Goal: Transaction & Acquisition: Book appointment/travel/reservation

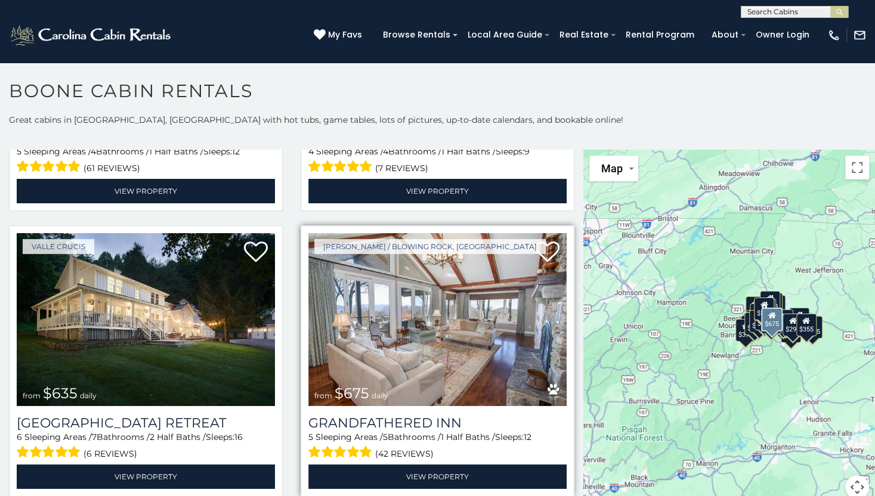
scroll to position [835, 0]
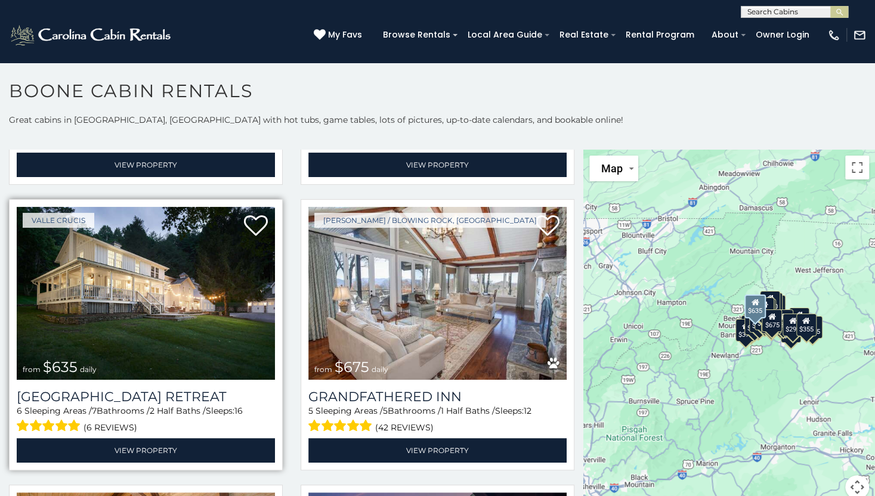
click at [106, 283] on img at bounding box center [146, 293] width 258 height 173
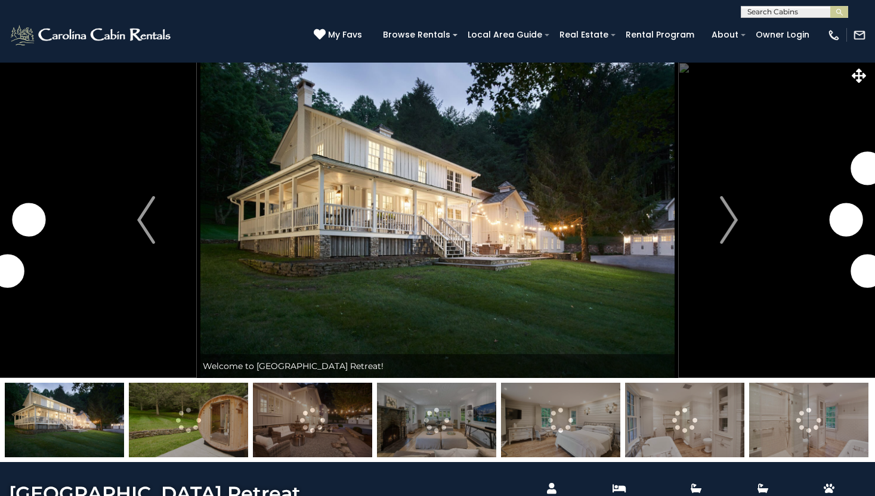
click at [730, 218] on img "Next" at bounding box center [729, 220] width 18 height 48
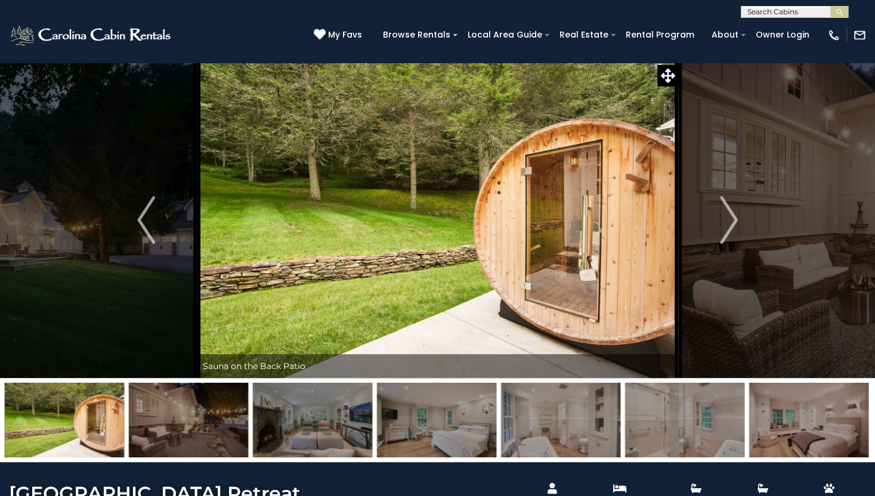
click at [730, 218] on img "Next" at bounding box center [729, 220] width 18 height 48
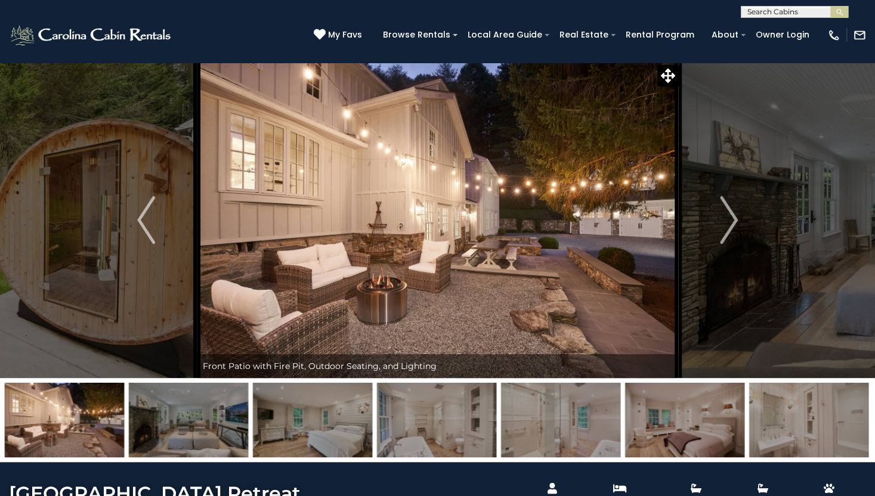
click at [730, 218] on img "Next" at bounding box center [729, 220] width 18 height 48
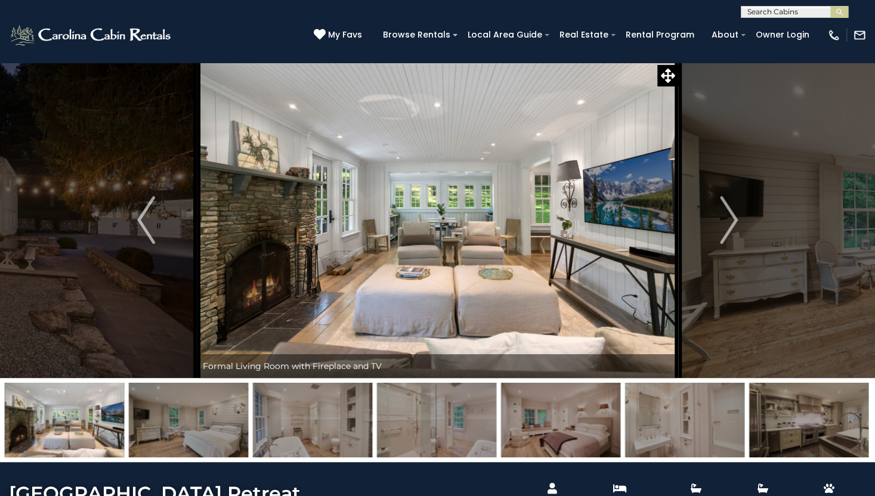
click at [730, 218] on img "Next" at bounding box center [729, 220] width 18 height 48
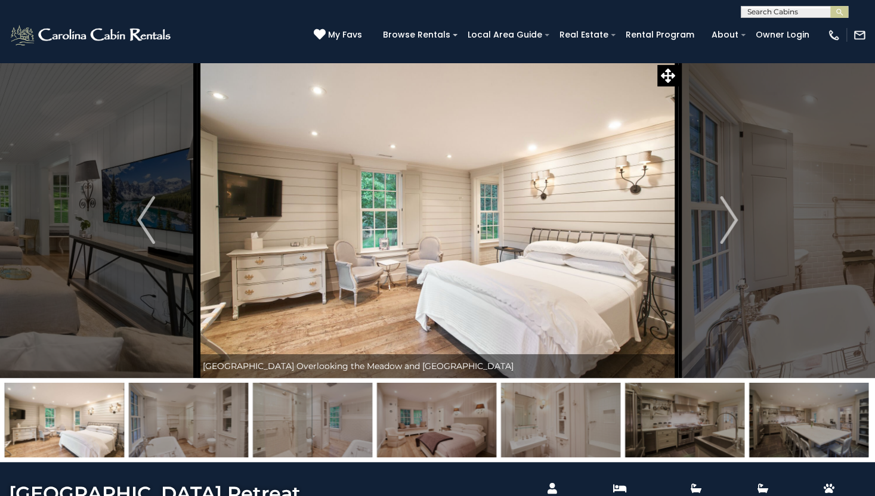
click at [730, 218] on img "Next" at bounding box center [729, 220] width 18 height 48
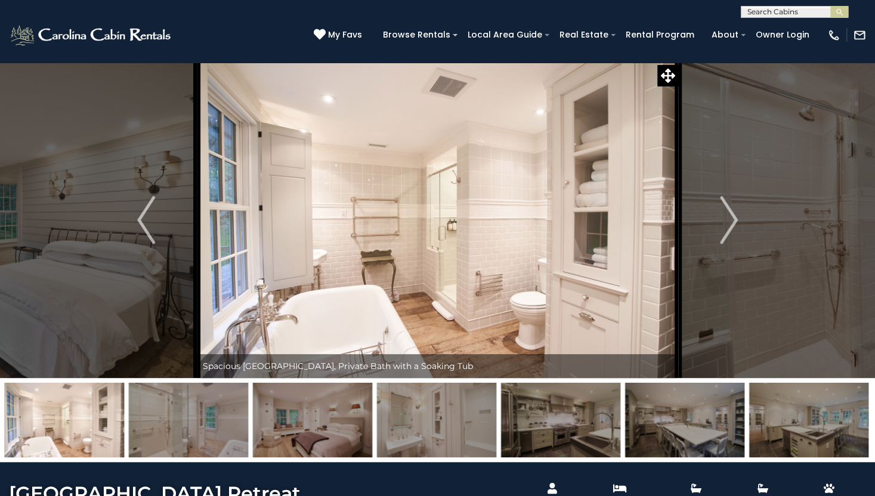
click at [730, 218] on img "Next" at bounding box center [729, 220] width 18 height 48
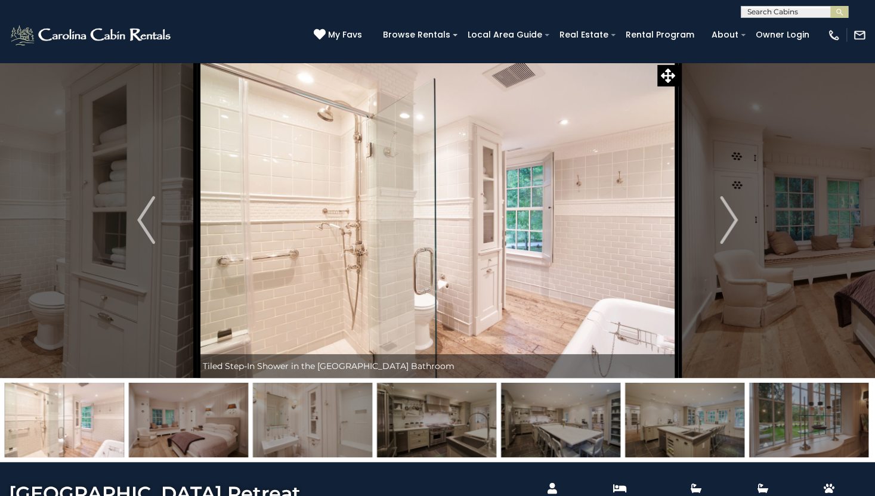
click at [730, 218] on img "Next" at bounding box center [729, 220] width 18 height 48
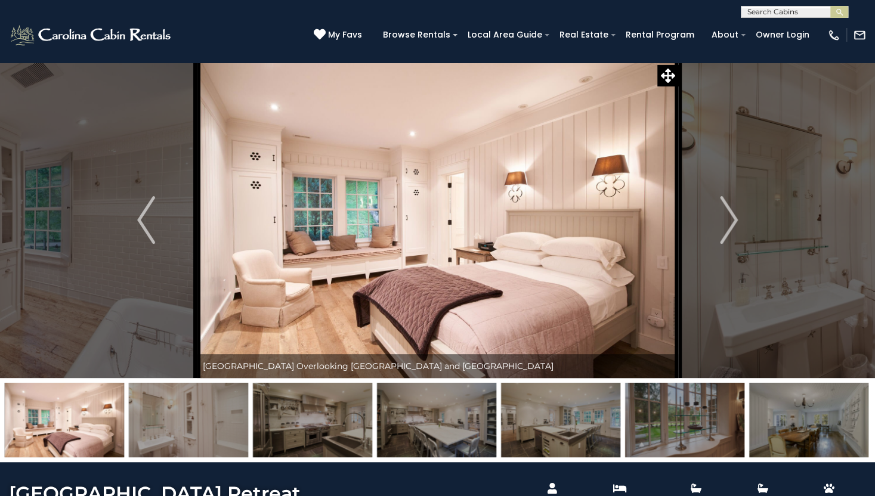
click at [730, 218] on img "Next" at bounding box center [729, 220] width 18 height 48
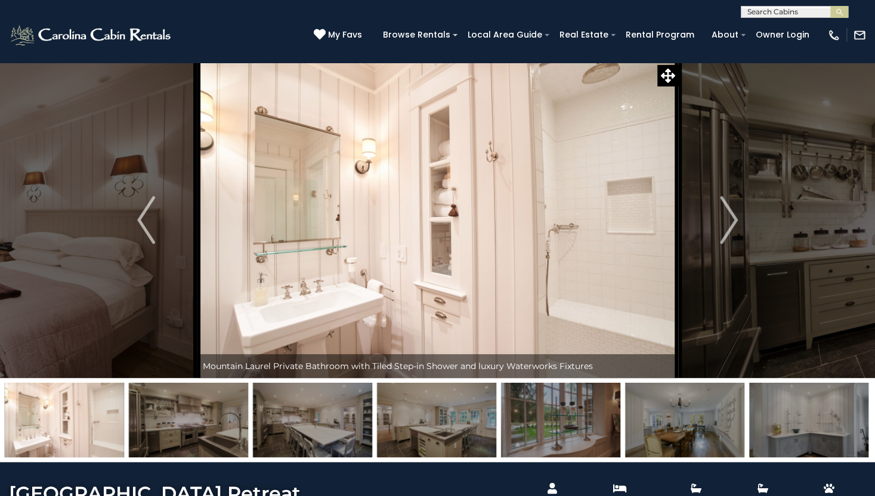
click at [730, 218] on img "Next" at bounding box center [729, 220] width 18 height 48
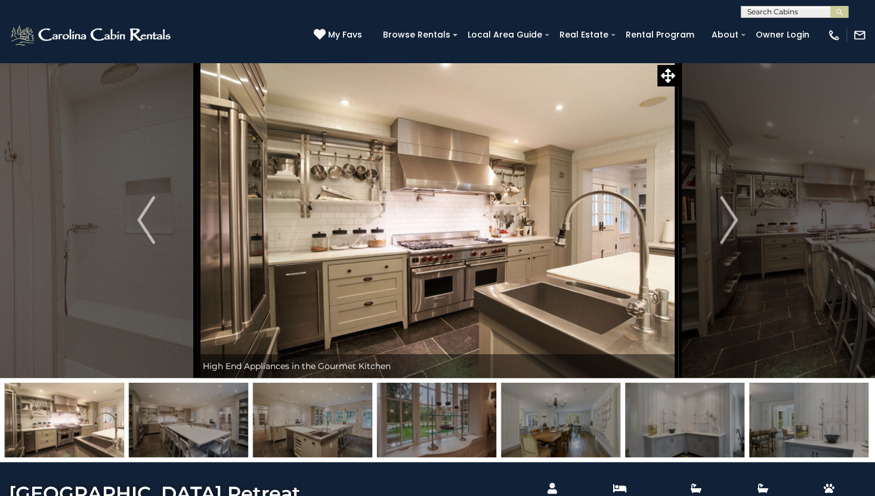
click at [730, 218] on img "Next" at bounding box center [729, 220] width 18 height 48
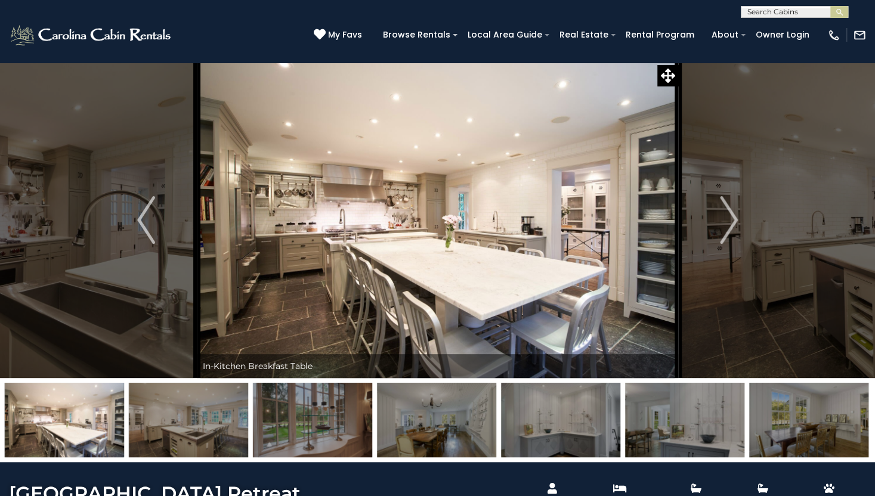
click at [730, 218] on img "Next" at bounding box center [729, 220] width 18 height 48
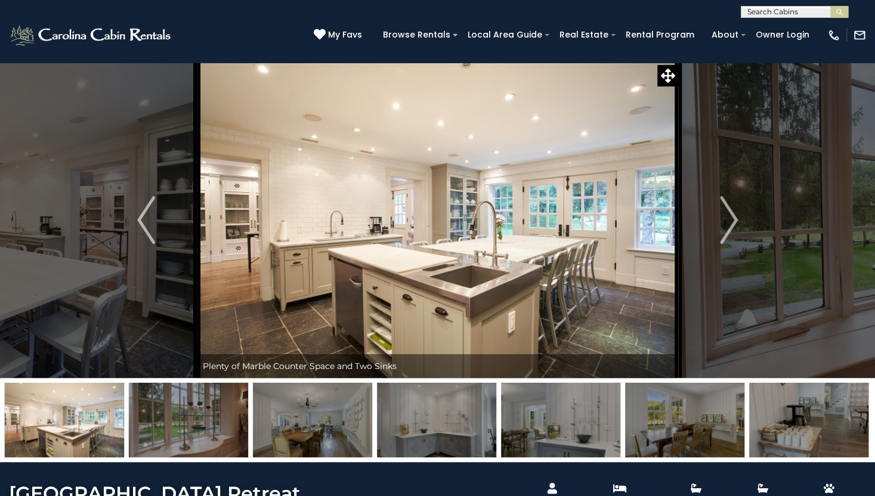
click at [730, 218] on img "Next" at bounding box center [729, 220] width 18 height 48
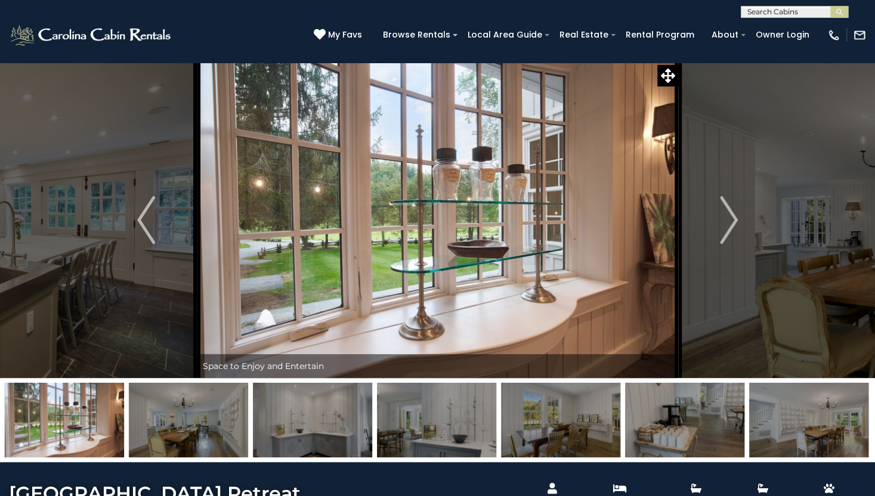
click at [730, 218] on img "Next" at bounding box center [729, 220] width 18 height 48
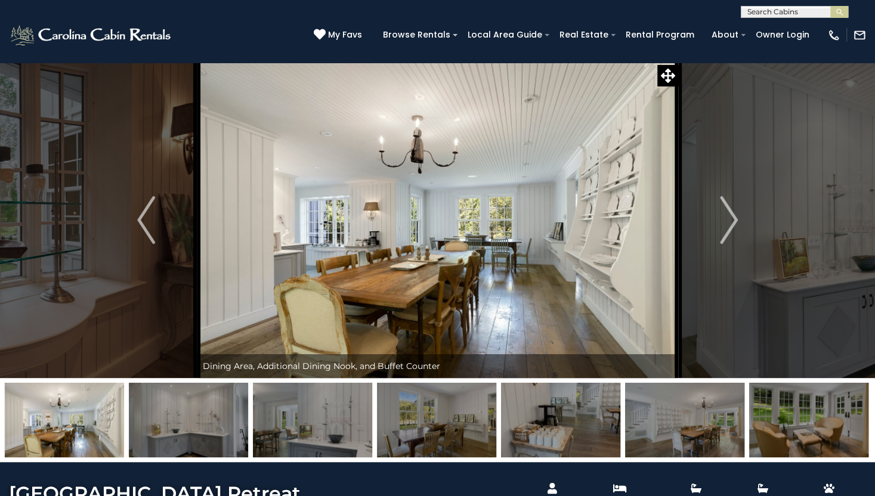
click at [730, 218] on img "Next" at bounding box center [729, 220] width 18 height 48
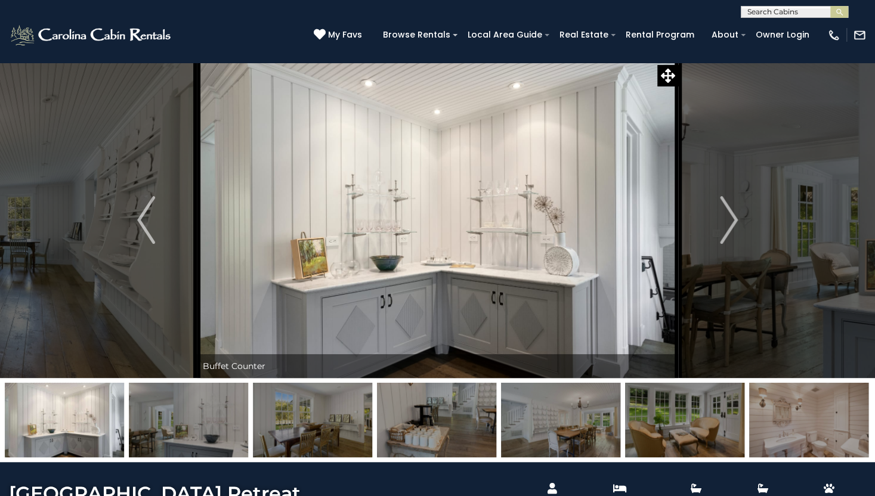
click at [730, 218] on img "Next" at bounding box center [729, 220] width 18 height 48
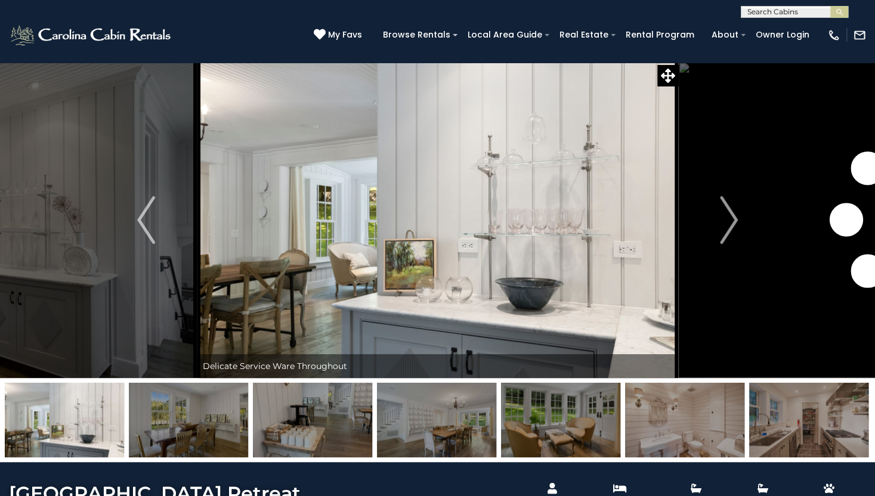
click at [730, 218] on img "Next" at bounding box center [729, 220] width 18 height 48
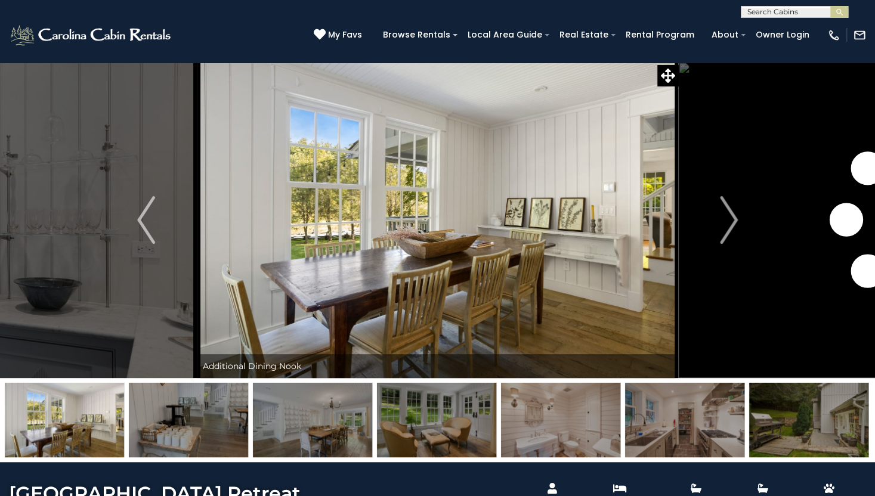
click at [730, 218] on img "Next" at bounding box center [729, 220] width 18 height 48
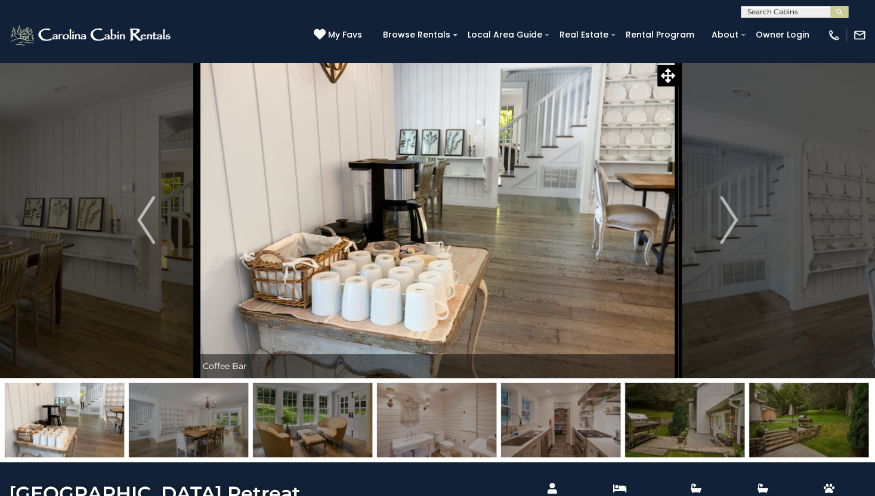
click at [730, 218] on img "Next" at bounding box center [729, 220] width 18 height 48
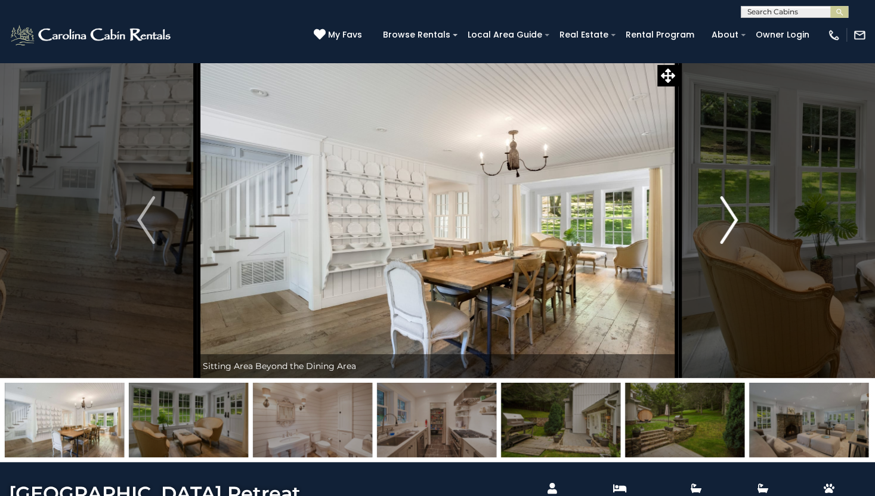
click at [726, 218] on img "Next" at bounding box center [729, 220] width 18 height 48
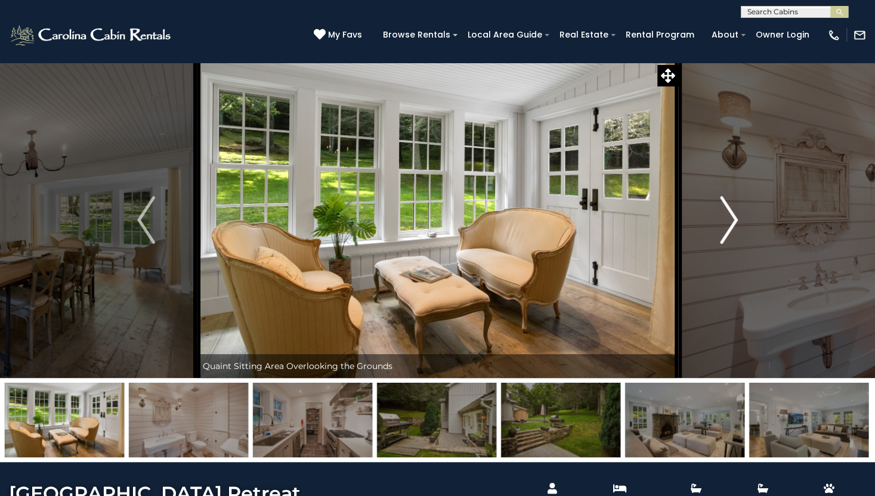
click at [726, 218] on img "Next" at bounding box center [729, 220] width 18 height 48
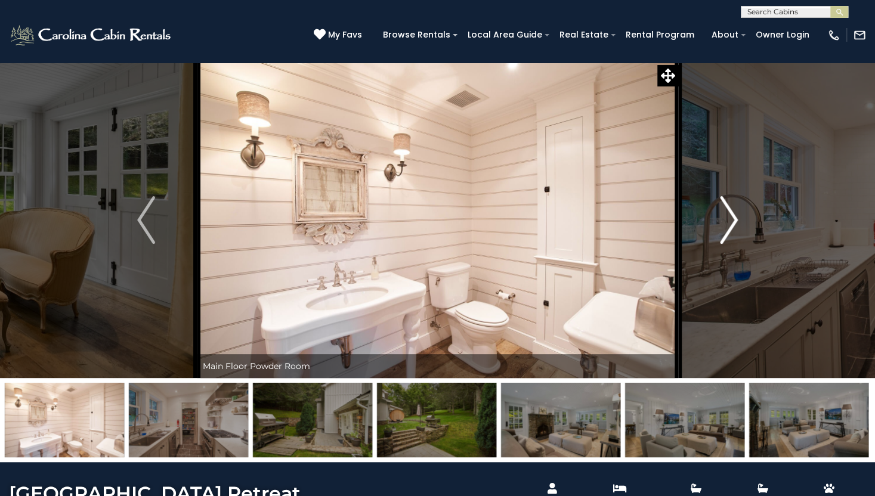
click at [720, 222] on img "Next" at bounding box center [729, 220] width 18 height 48
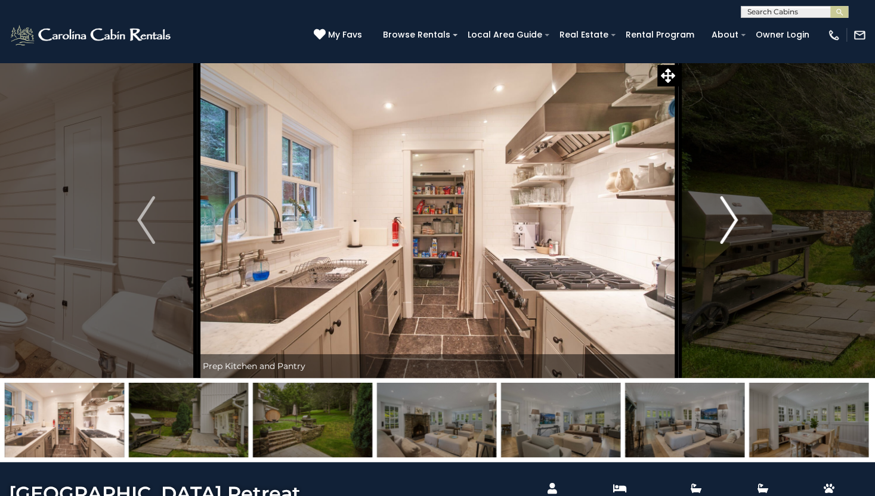
click at [720, 222] on img "Next" at bounding box center [729, 220] width 18 height 48
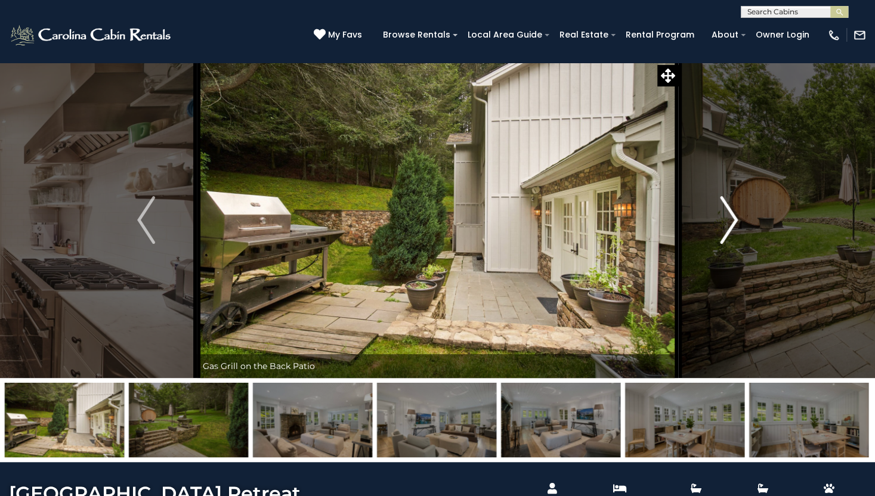
click at [720, 222] on img "Next" at bounding box center [729, 220] width 18 height 48
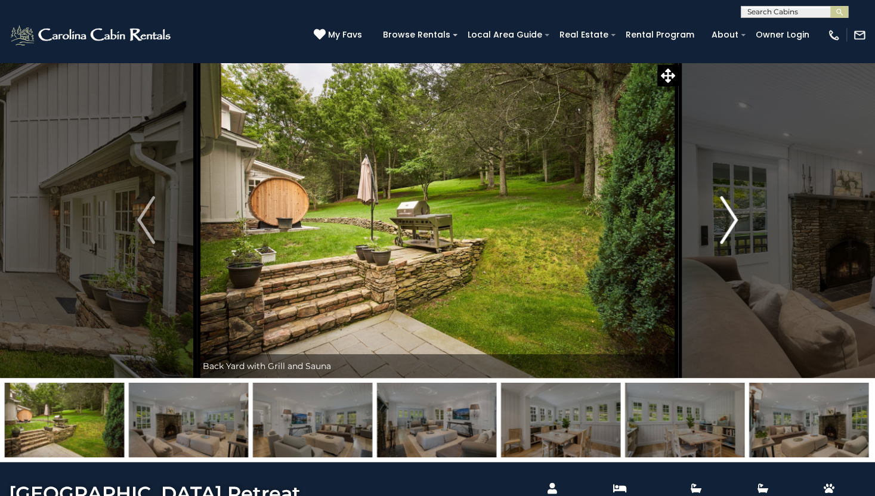
click at [720, 222] on img "Next" at bounding box center [729, 220] width 18 height 48
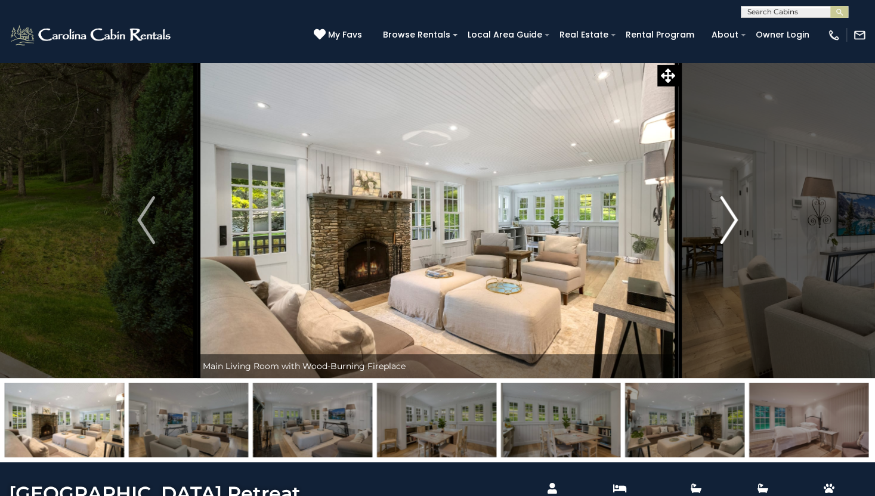
click at [720, 222] on img "Next" at bounding box center [729, 220] width 18 height 48
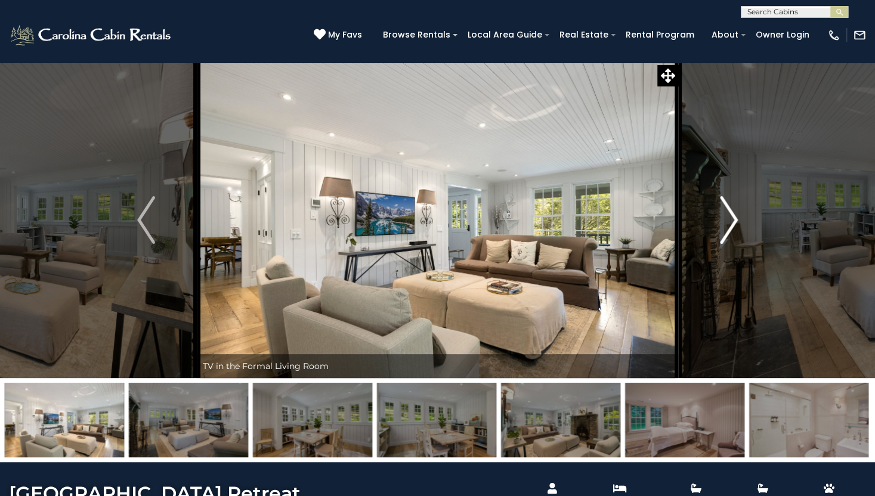
click at [720, 222] on img "Next" at bounding box center [729, 220] width 18 height 48
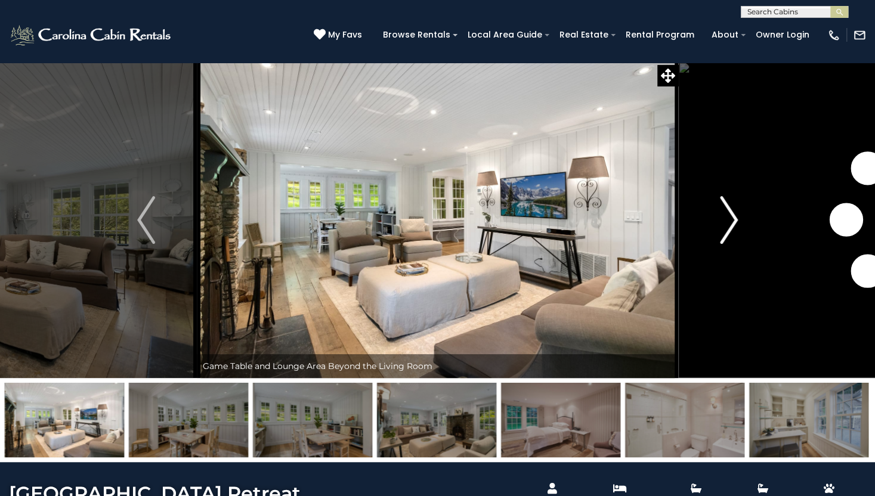
click at [720, 222] on img "Next" at bounding box center [729, 220] width 18 height 48
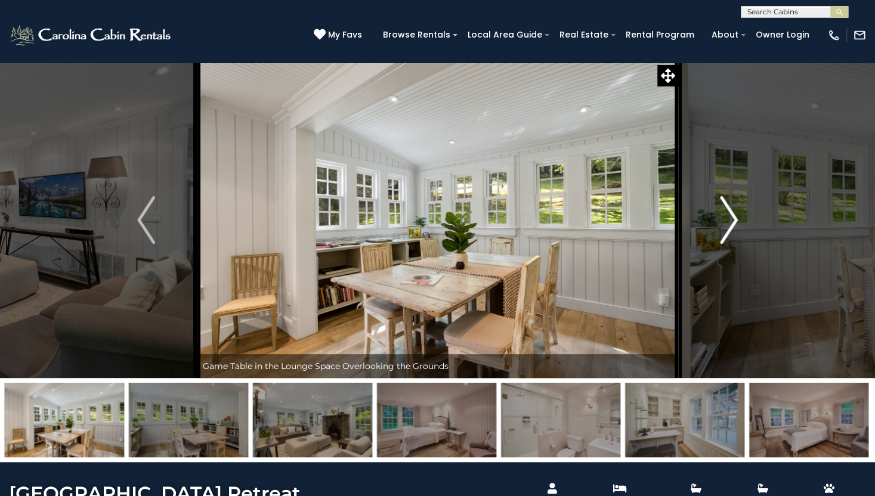
click at [720, 222] on img "Next" at bounding box center [729, 220] width 18 height 48
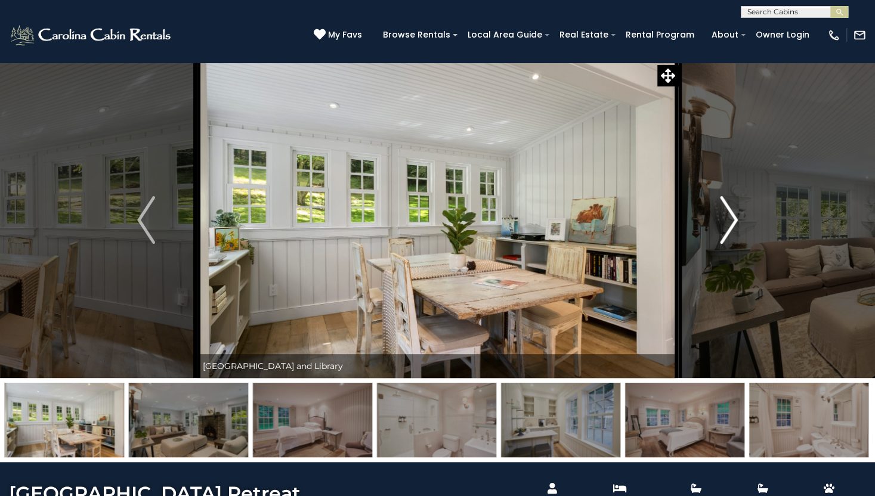
click at [720, 222] on img "Next" at bounding box center [729, 220] width 18 height 48
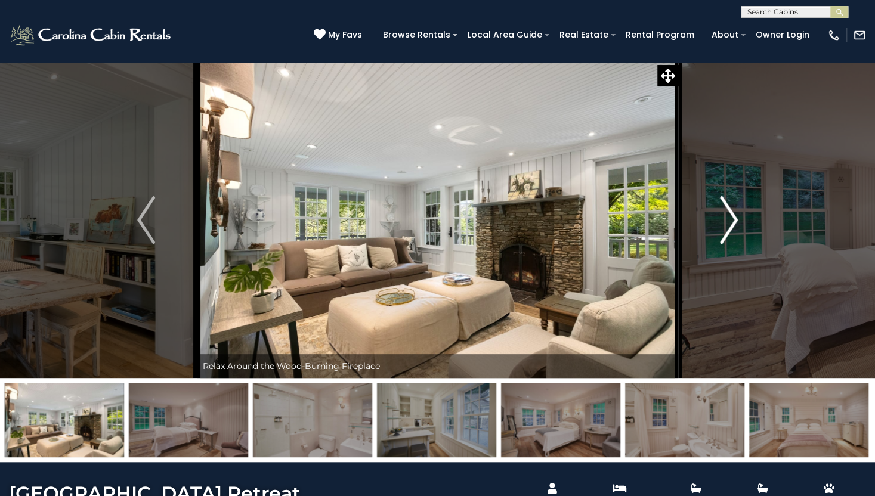
click at [720, 222] on img "Next" at bounding box center [729, 220] width 18 height 48
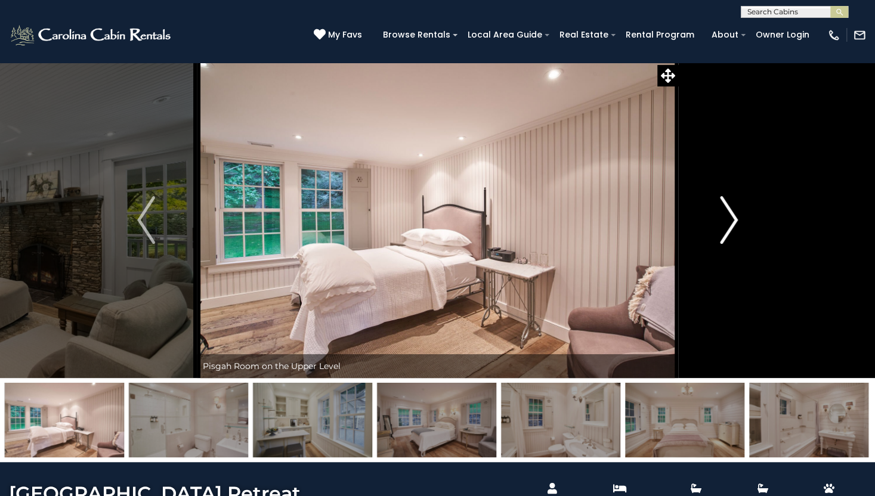
click at [720, 222] on img "Next" at bounding box center [729, 220] width 18 height 48
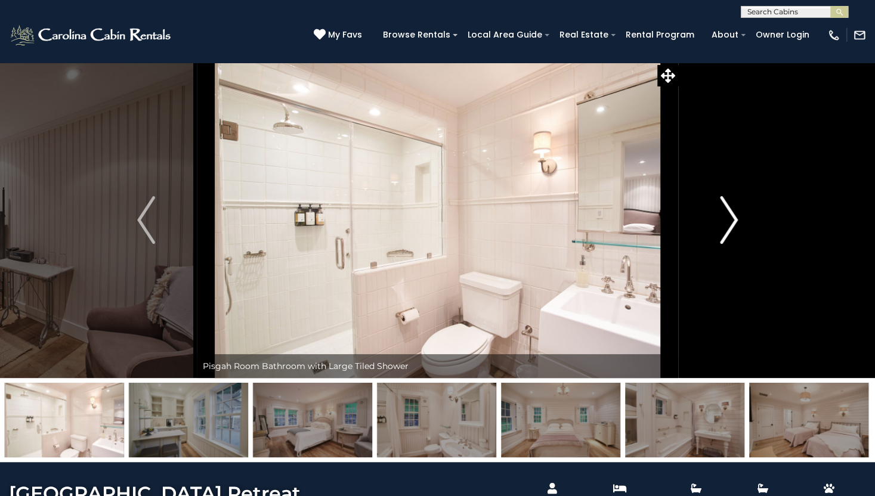
click at [720, 222] on img "Next" at bounding box center [729, 220] width 18 height 48
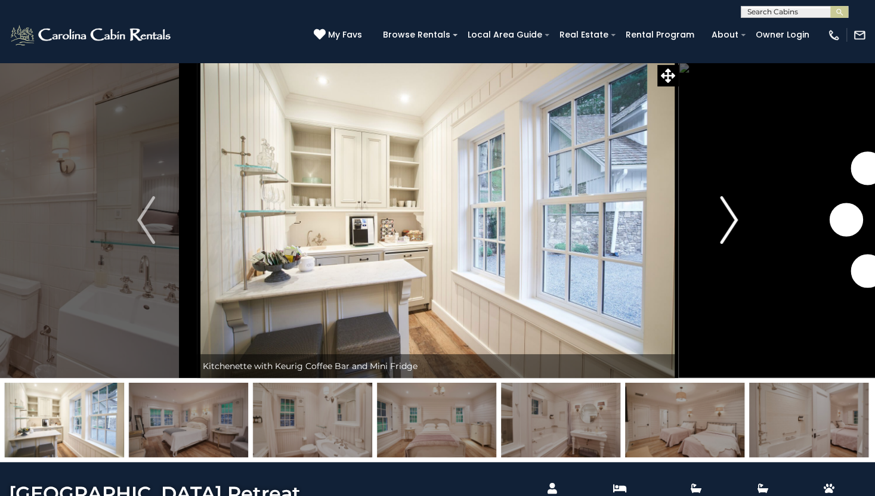
click at [720, 222] on img "Next" at bounding box center [729, 220] width 18 height 48
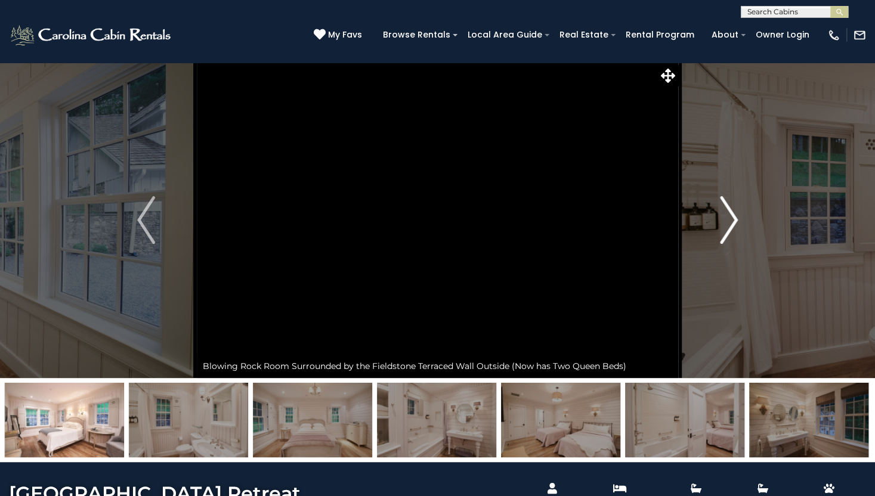
click at [720, 222] on img "Next" at bounding box center [729, 220] width 18 height 48
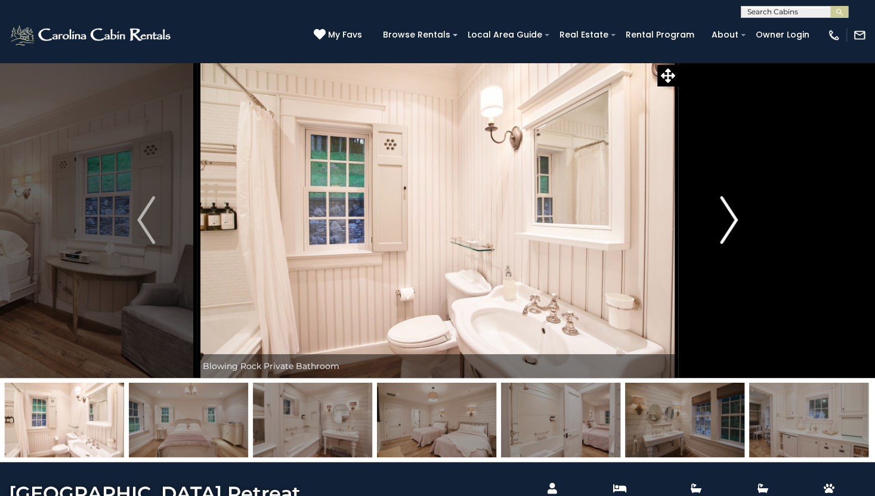
click at [720, 222] on img "Next" at bounding box center [729, 220] width 18 height 48
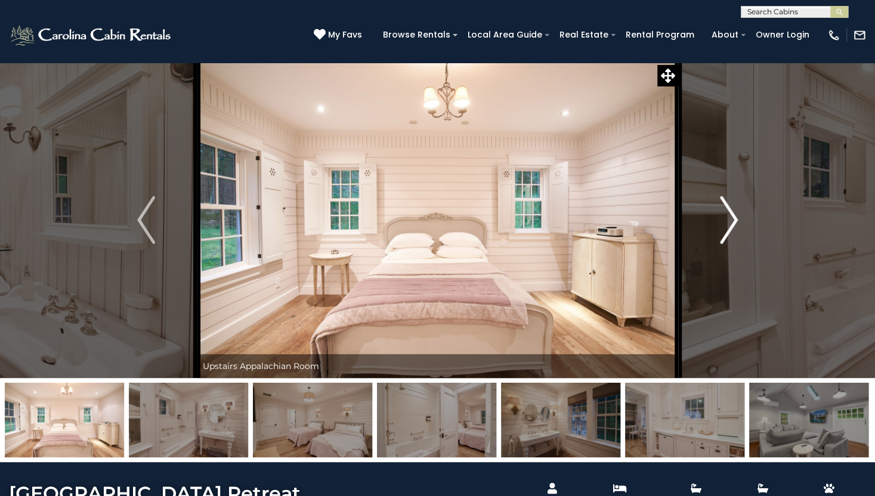
click at [720, 222] on img "Next" at bounding box center [729, 220] width 18 height 48
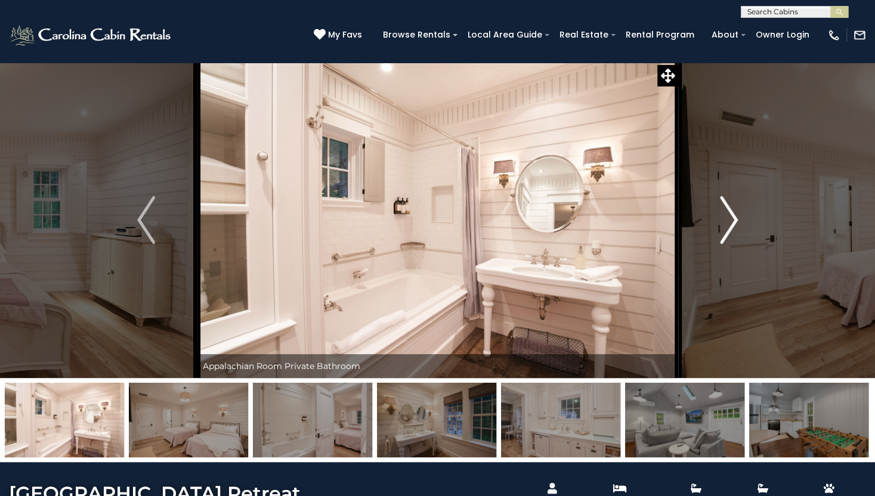
click at [720, 222] on img "Next" at bounding box center [729, 220] width 18 height 48
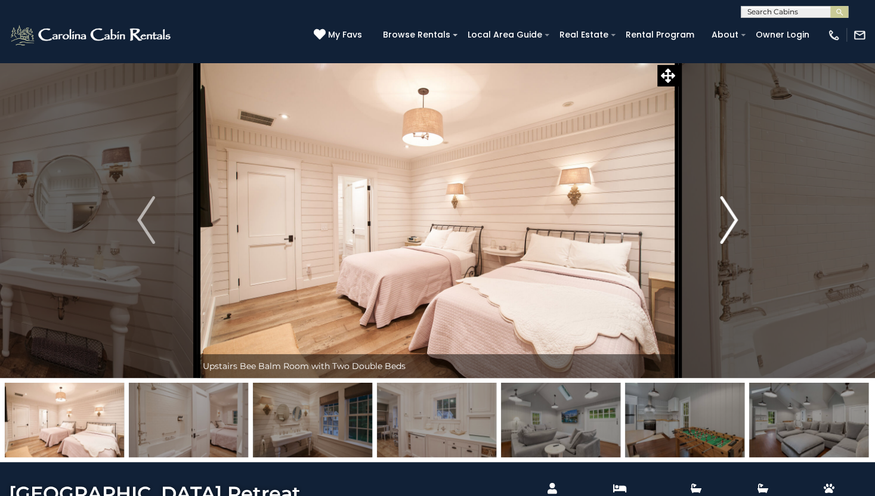
click at [720, 222] on img "Next" at bounding box center [729, 220] width 18 height 48
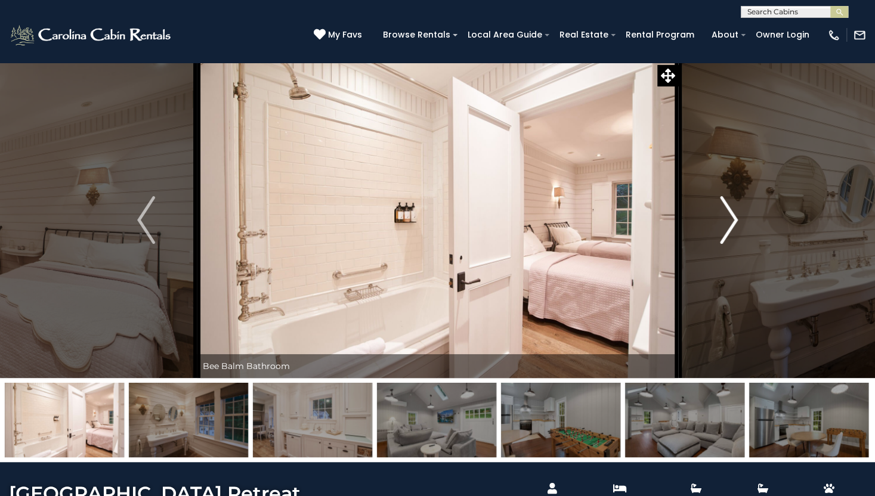
click at [720, 222] on img "Next" at bounding box center [729, 220] width 18 height 48
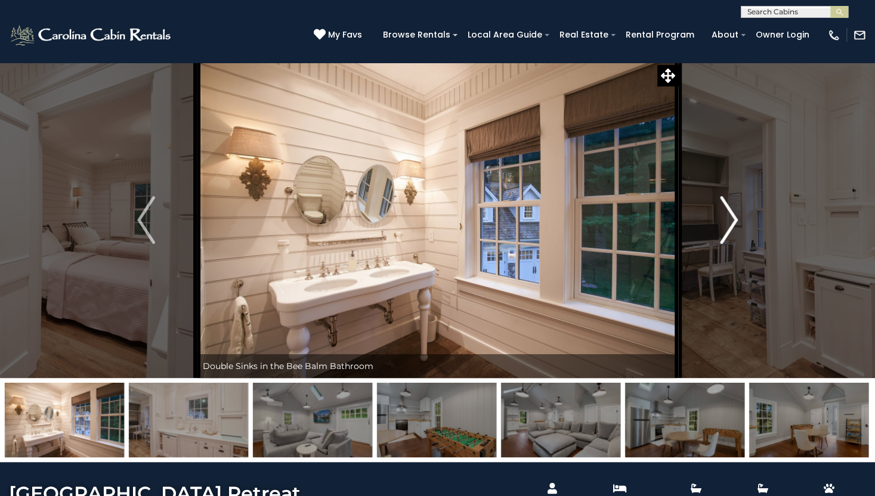
click at [720, 222] on img "Next" at bounding box center [729, 220] width 18 height 48
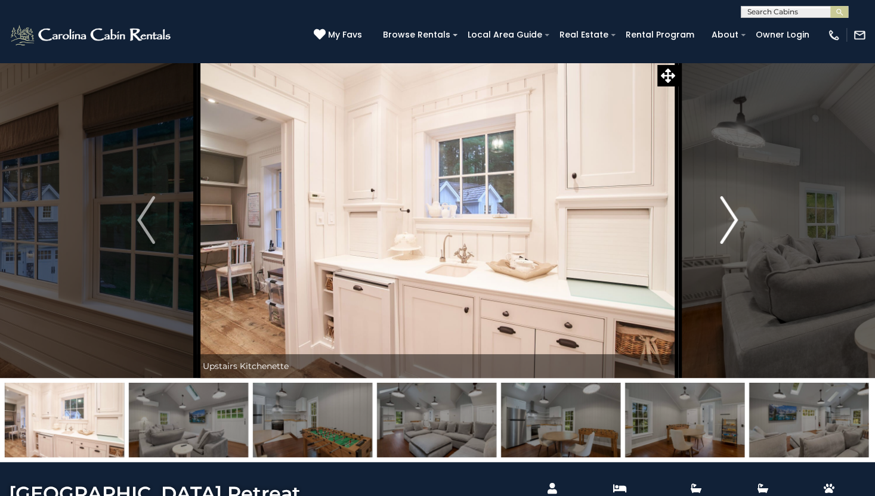
click at [720, 222] on img "Next" at bounding box center [729, 220] width 18 height 48
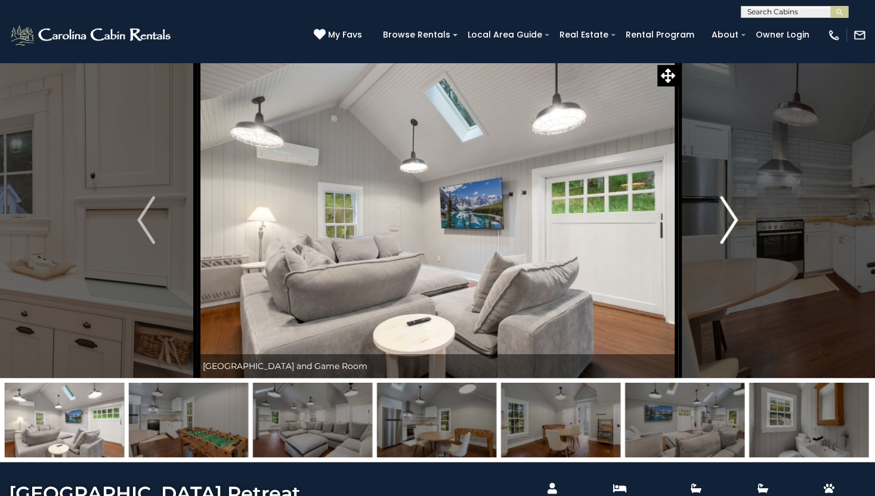
click at [720, 225] on img "Next" at bounding box center [729, 220] width 18 height 48
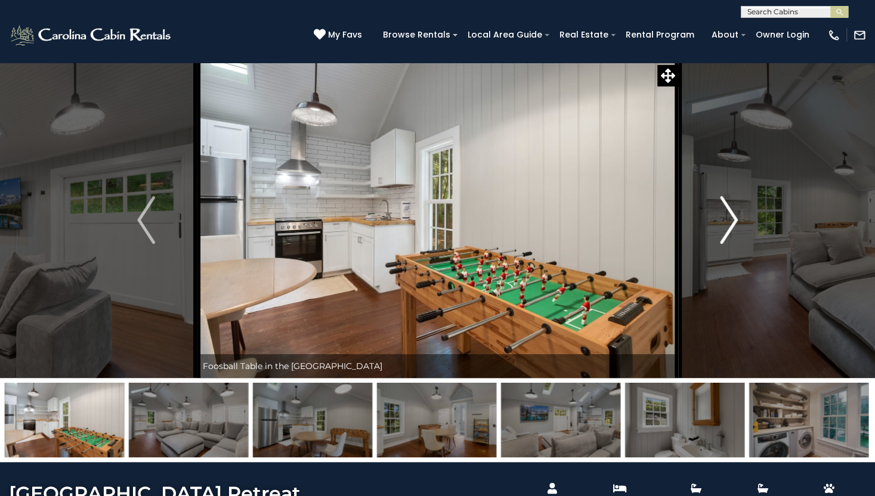
click at [733, 228] on img "Next" at bounding box center [729, 220] width 18 height 48
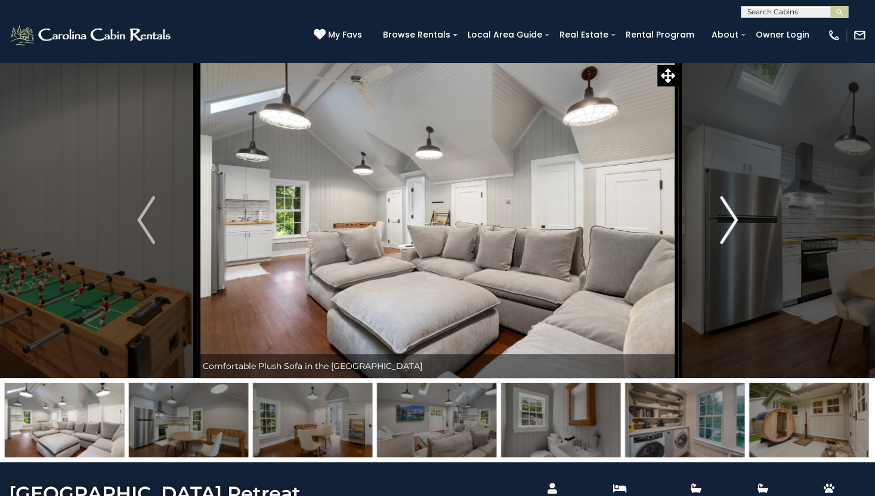
click at [733, 228] on img "Next" at bounding box center [729, 220] width 18 height 48
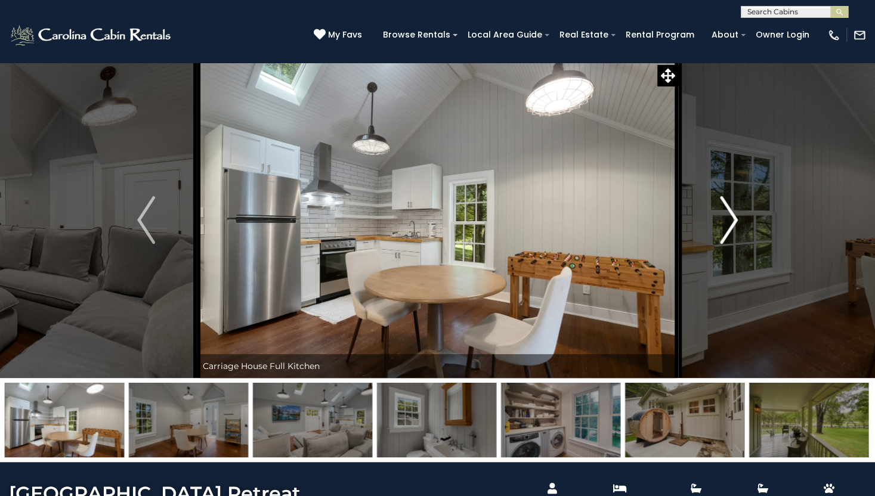
click at [733, 228] on img "Next" at bounding box center [729, 220] width 18 height 48
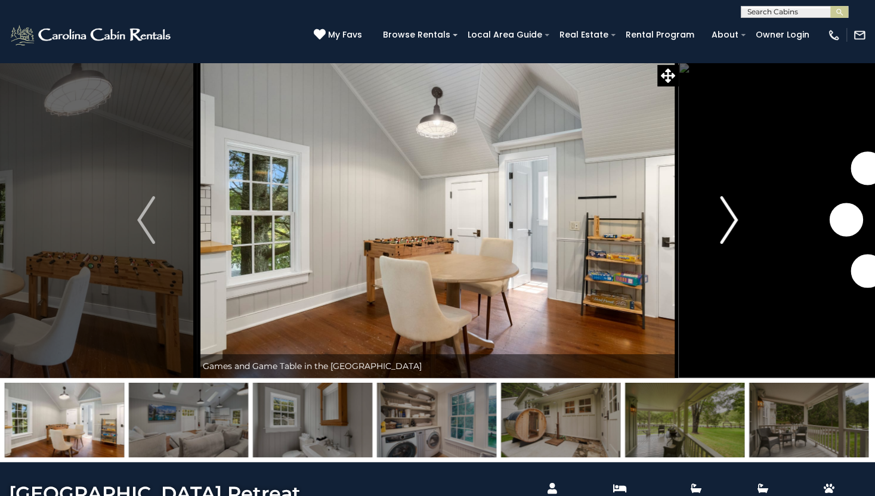
click at [733, 228] on img "Next" at bounding box center [729, 220] width 18 height 48
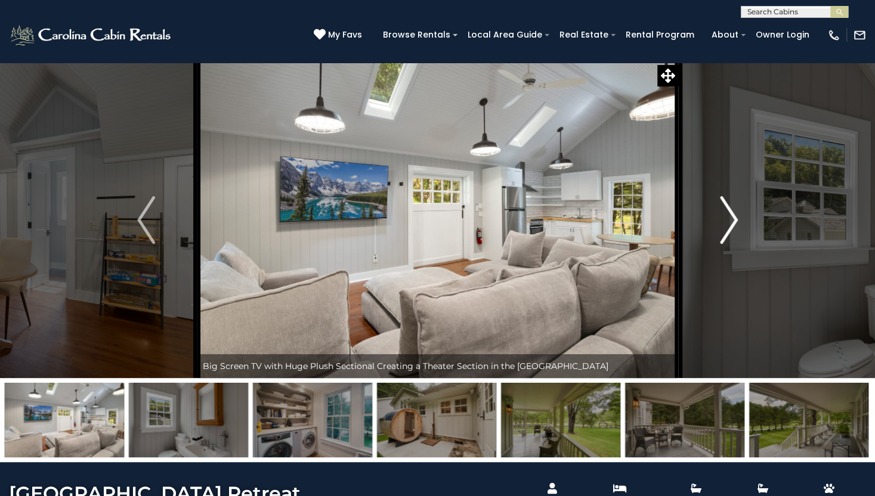
click at [733, 228] on img "Next" at bounding box center [729, 220] width 18 height 48
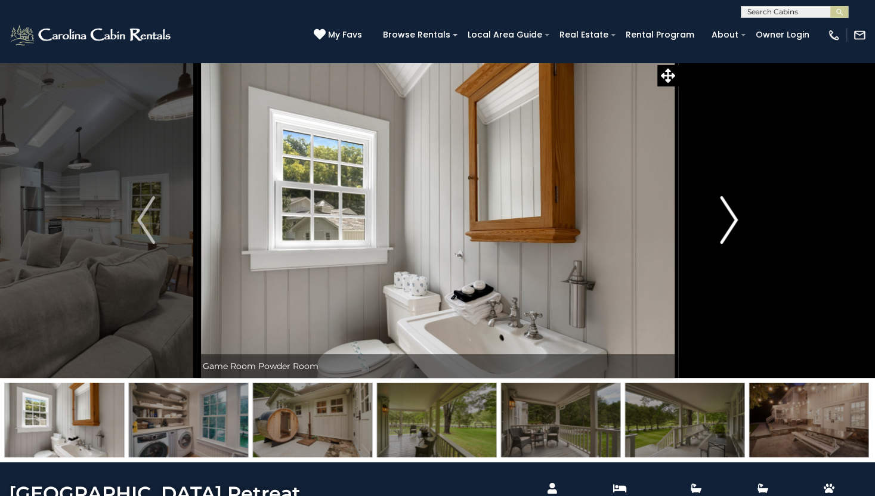
click at [733, 228] on img "Next" at bounding box center [729, 220] width 18 height 48
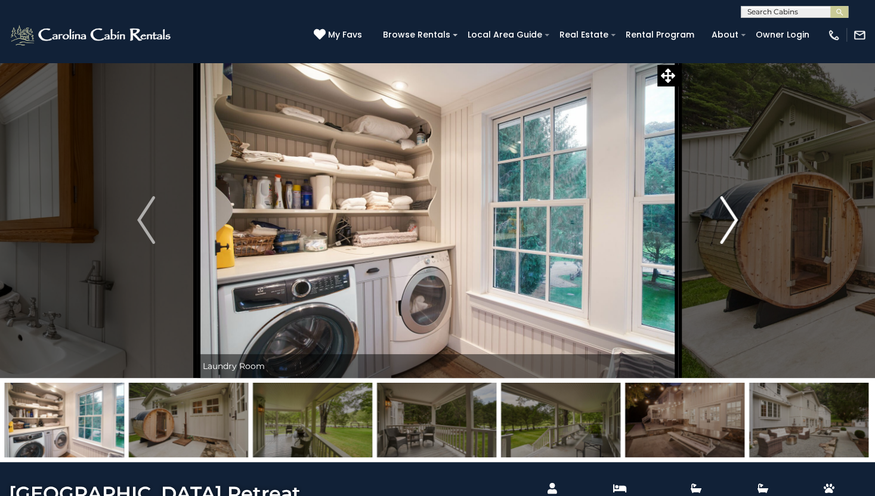
click at [733, 228] on img "Next" at bounding box center [729, 220] width 18 height 48
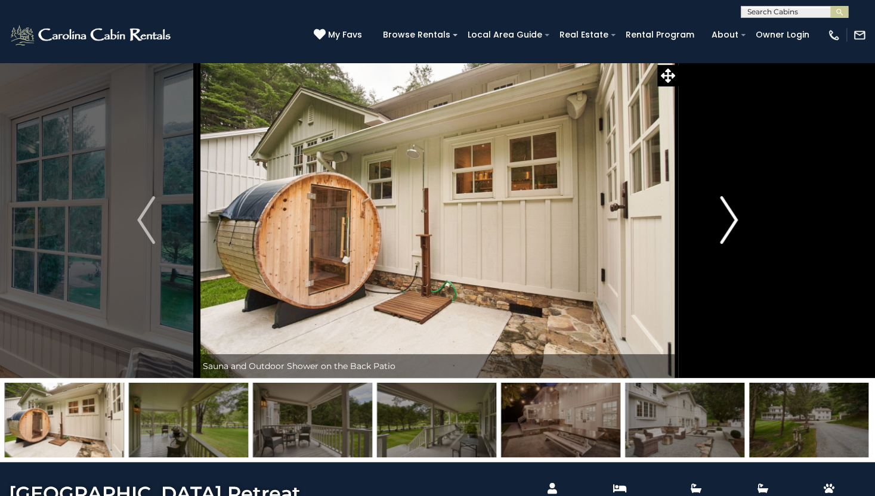
click at [733, 228] on img "Next" at bounding box center [729, 220] width 18 height 48
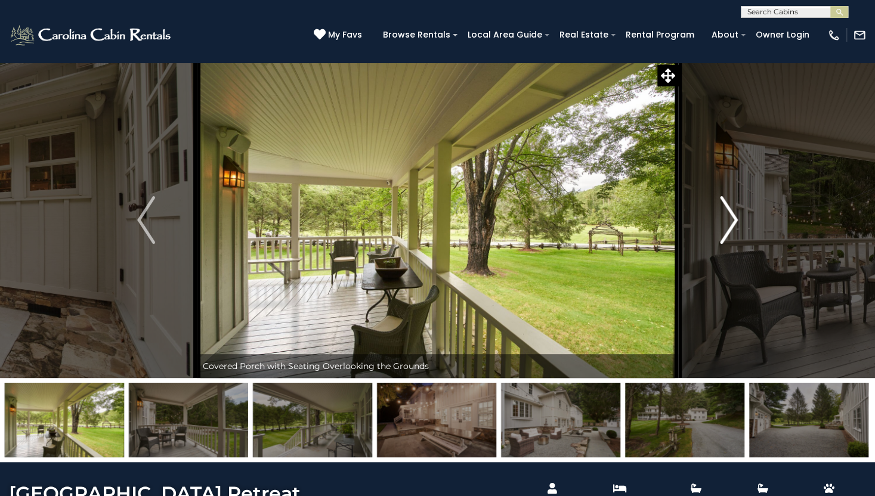
click at [733, 228] on img "Next" at bounding box center [729, 220] width 18 height 48
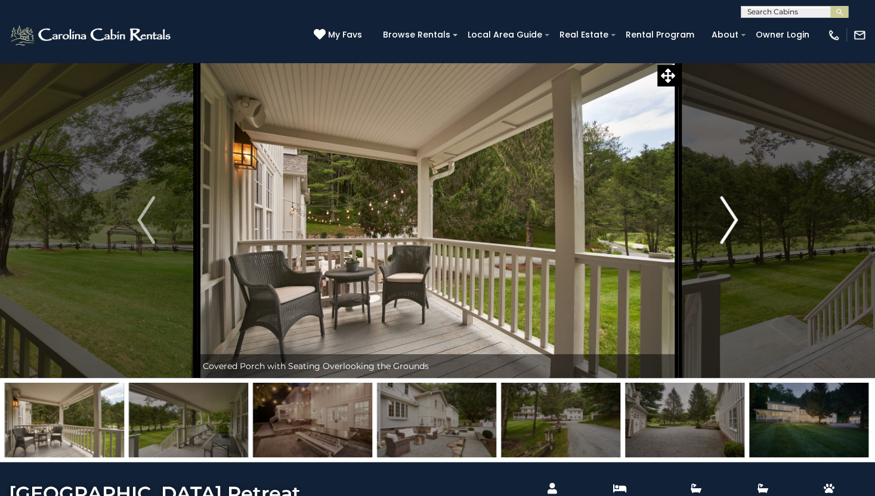
click at [733, 228] on img "Next" at bounding box center [729, 220] width 18 height 48
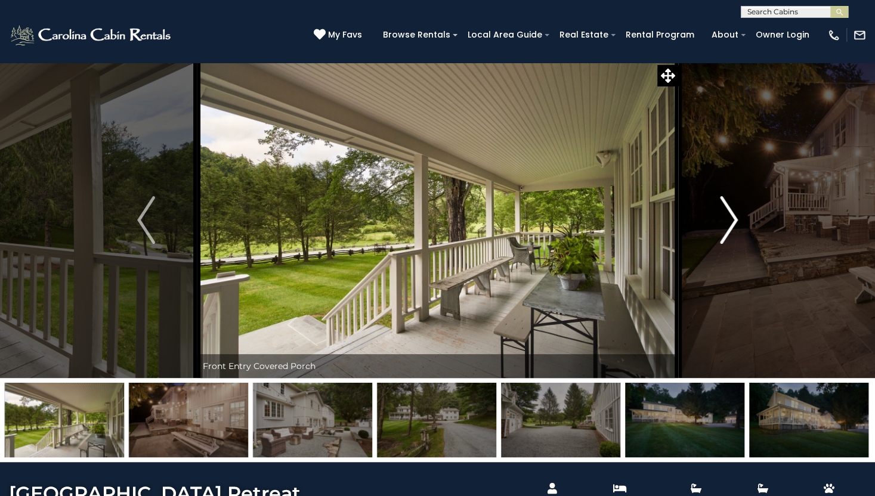
click at [733, 228] on img "Next" at bounding box center [729, 220] width 18 height 48
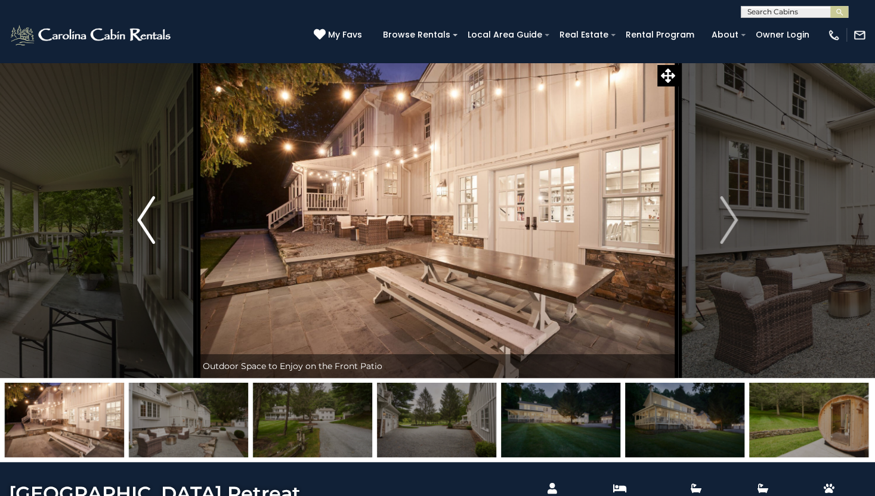
click at [147, 222] on img "Previous" at bounding box center [146, 220] width 18 height 48
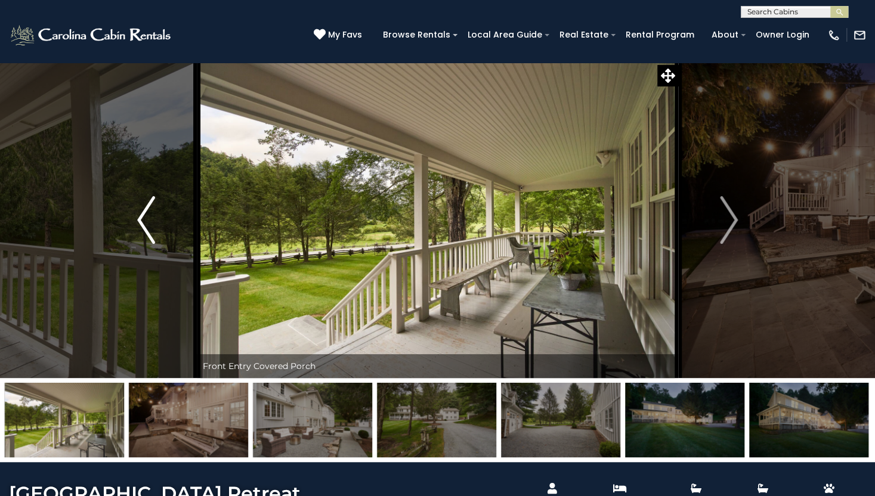
click at [141, 227] on img "Previous" at bounding box center [146, 220] width 18 height 48
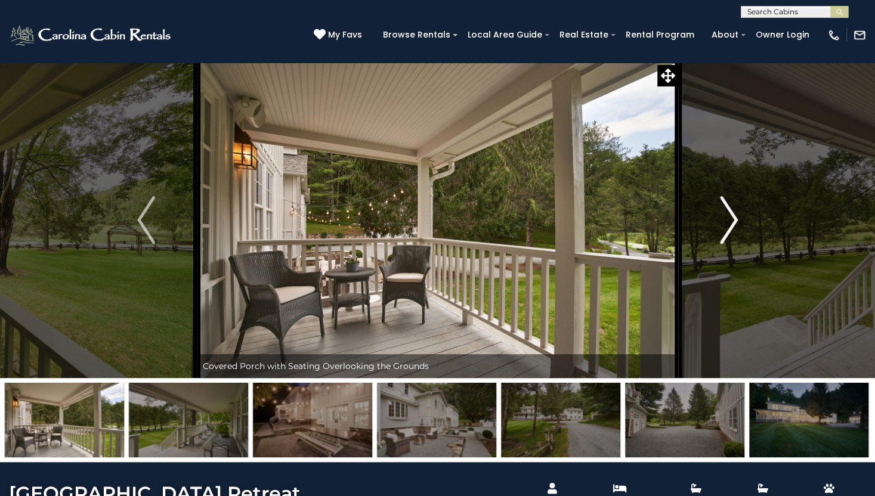
click at [720, 224] on img "Next" at bounding box center [729, 220] width 18 height 48
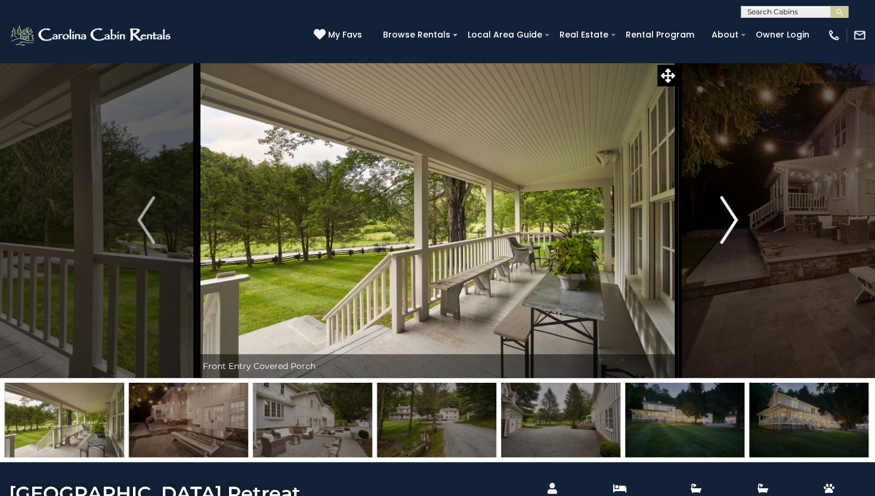
click at [720, 224] on img "Next" at bounding box center [729, 220] width 18 height 48
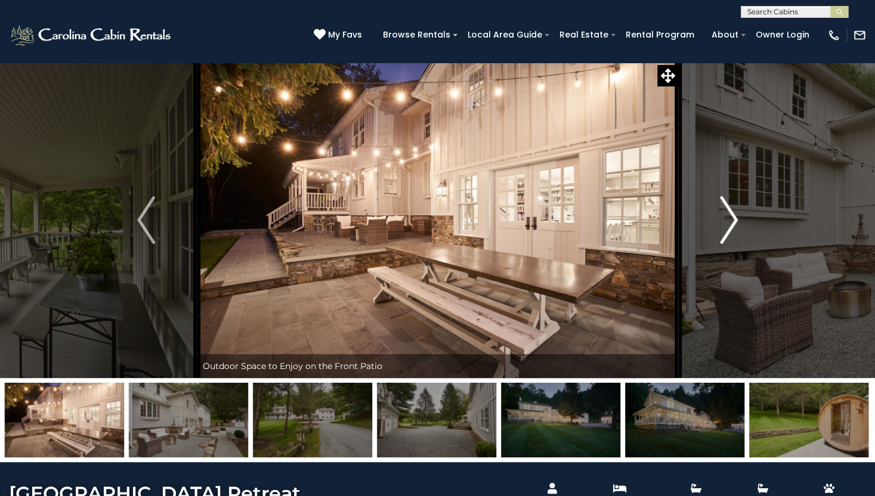
click at [720, 224] on img "Next" at bounding box center [729, 220] width 18 height 48
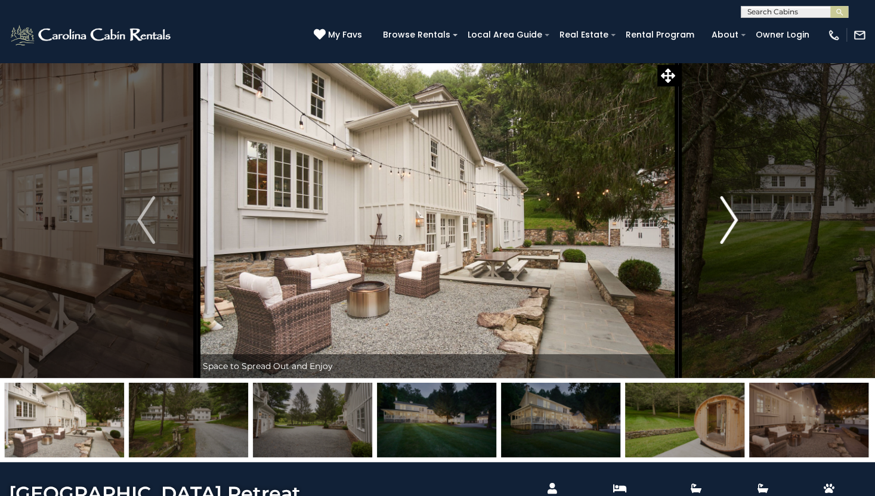
click at [720, 224] on img "Next" at bounding box center [729, 220] width 18 height 48
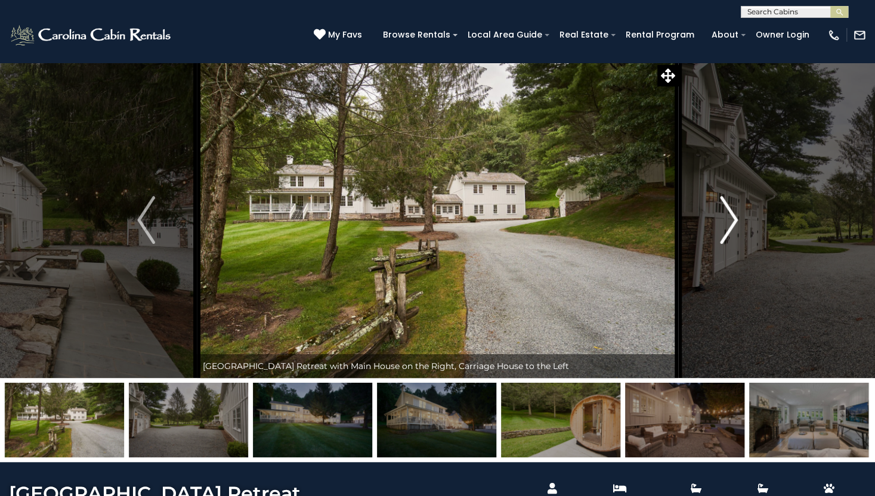
click at [720, 224] on img "Next" at bounding box center [729, 220] width 18 height 48
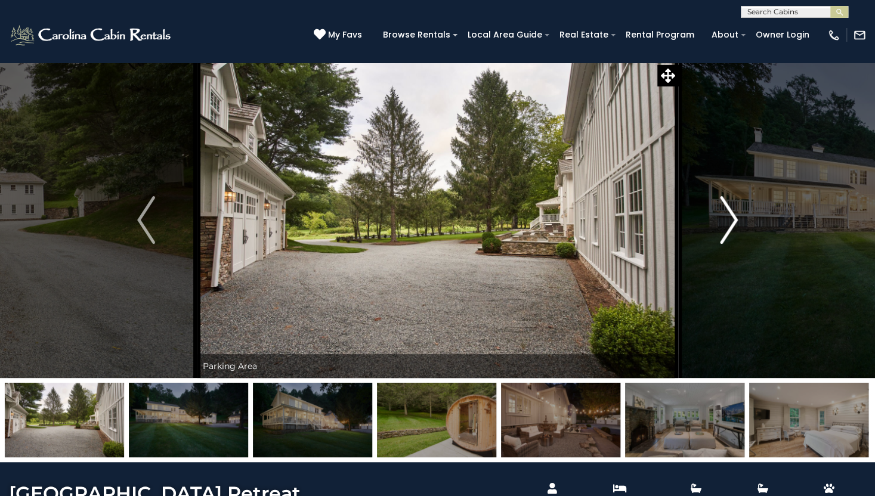
click at [720, 224] on img "Next" at bounding box center [729, 220] width 18 height 48
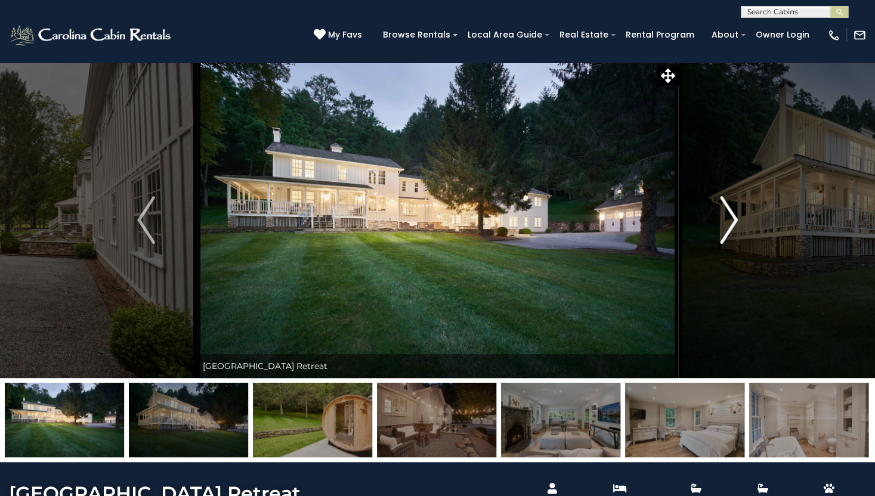
click at [720, 224] on img "Next" at bounding box center [729, 220] width 18 height 48
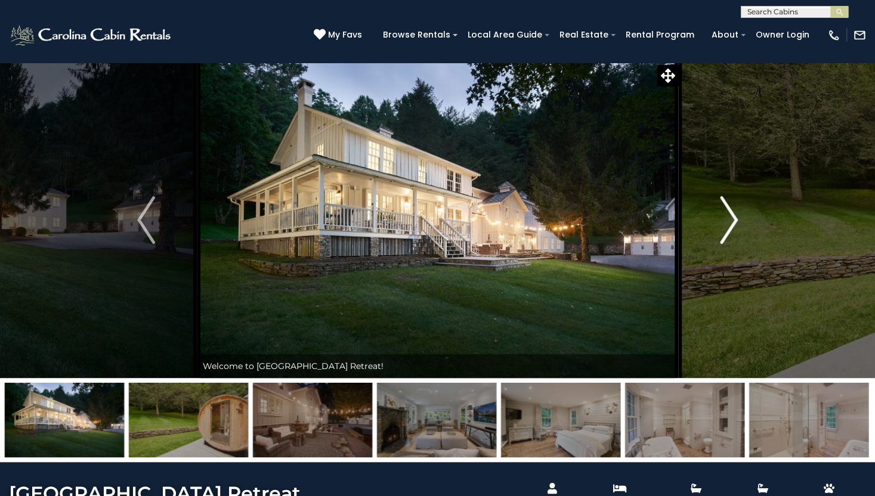
click at [720, 224] on img "Next" at bounding box center [729, 220] width 18 height 48
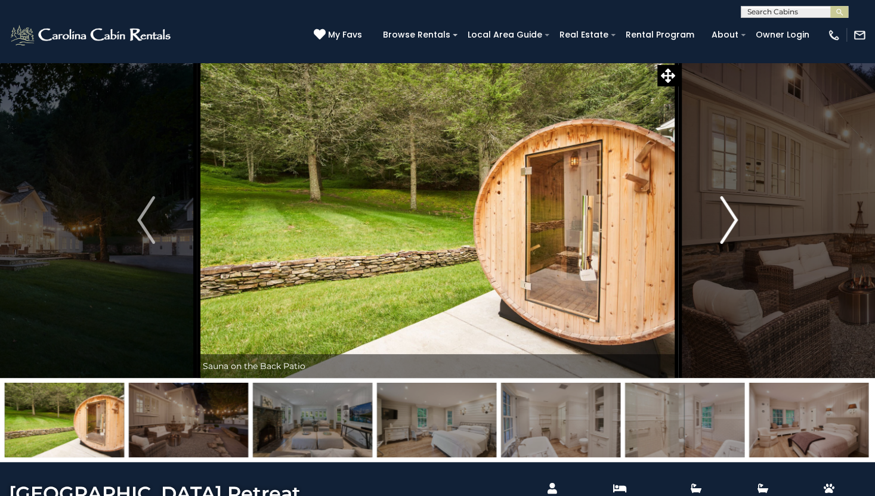
click at [720, 224] on img "Next" at bounding box center [729, 220] width 18 height 48
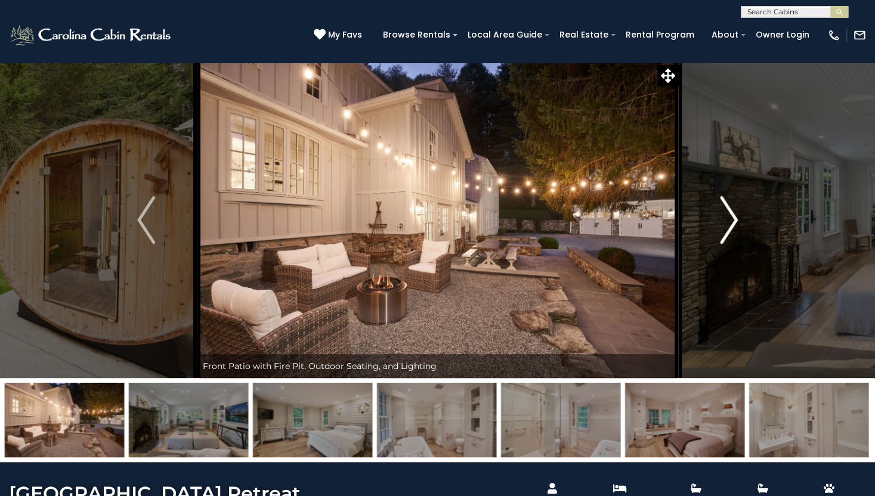
click at [720, 224] on img "Next" at bounding box center [729, 220] width 18 height 48
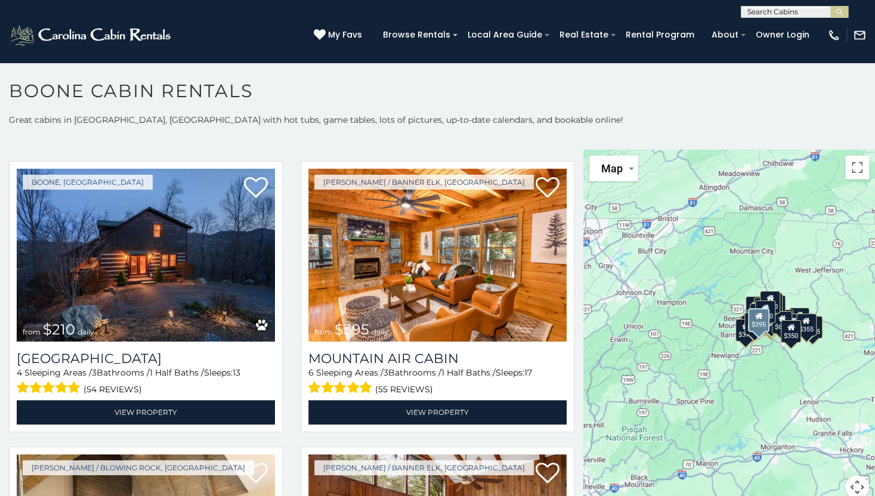
scroll to position [3458, 0]
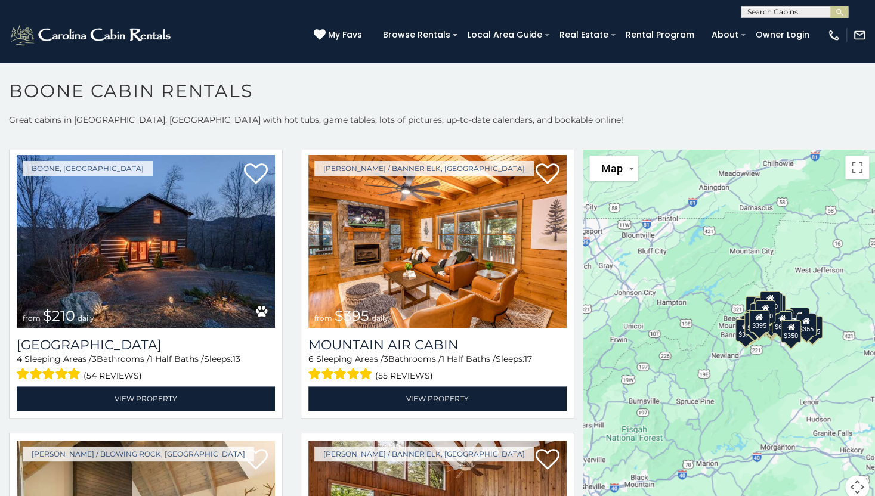
click at [734, 368] on div "$349 $480 $315 $425 $565 $355 $635 $675 $930 $400 $451 $330 $400 $485 $460 $395…" at bounding box center [729, 332] width 292 height 364
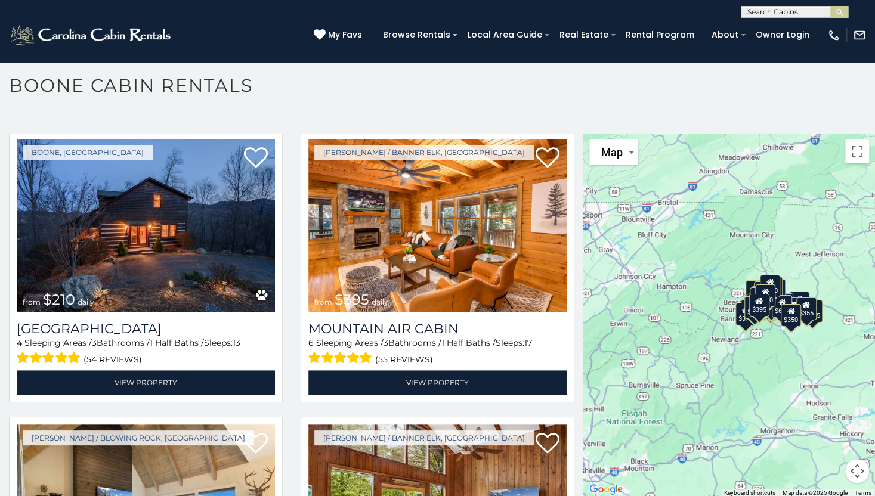
scroll to position [6, 0]
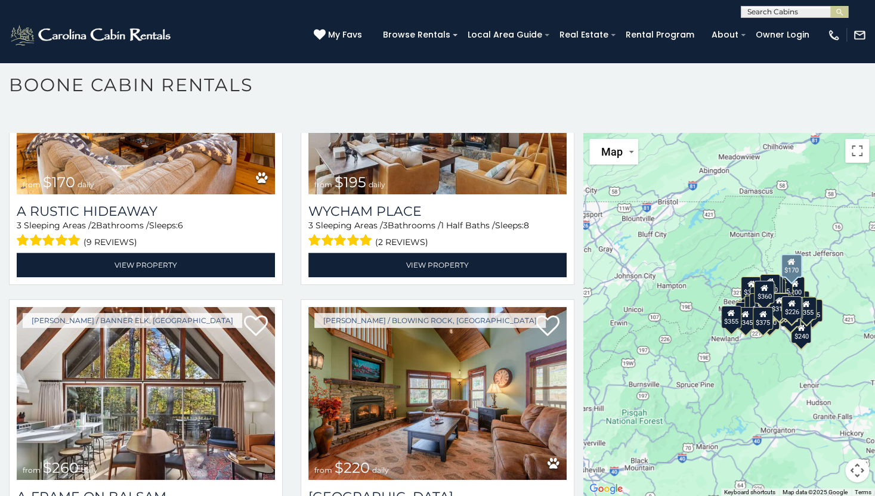
scroll to position [5860, 0]
